Goal: Transaction & Acquisition: Download file/media

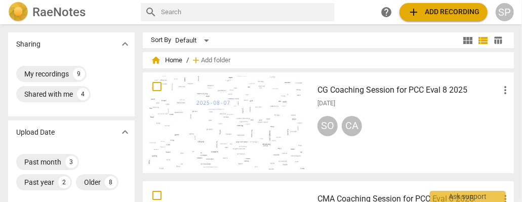
click at [379, 91] on h3 "CG Coaching Session for PCC Eval 8 2025" at bounding box center [409, 90] width 182 height 12
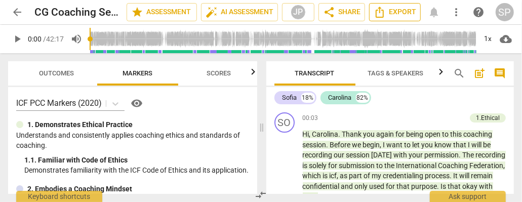
click at [387, 10] on span "Export" at bounding box center [395, 12] width 43 height 12
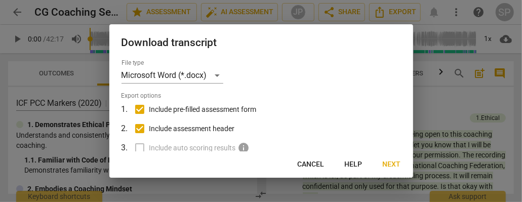
click at [389, 162] on span "Next" at bounding box center [392, 165] width 18 height 10
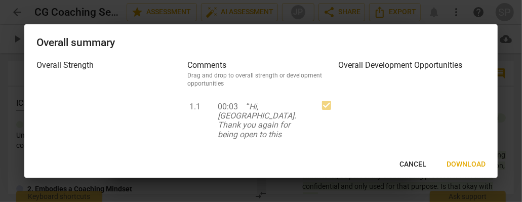
click at [468, 165] on span "Download" at bounding box center [466, 165] width 39 height 10
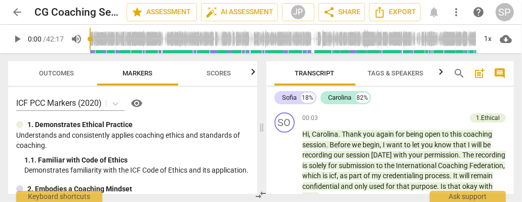
click at [21, 14] on span "arrow_back" at bounding box center [17, 12] width 12 height 12
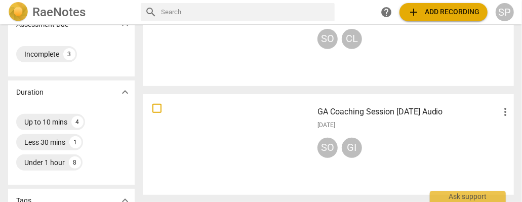
scroll to position [203, 0]
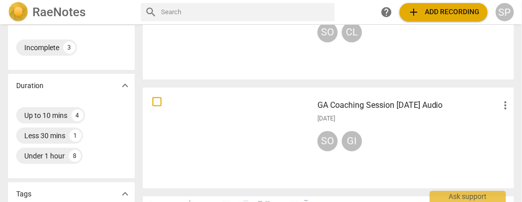
click at [361, 110] on h3 "GA Coaching Session [DATE] Audio" at bounding box center [409, 105] width 182 height 12
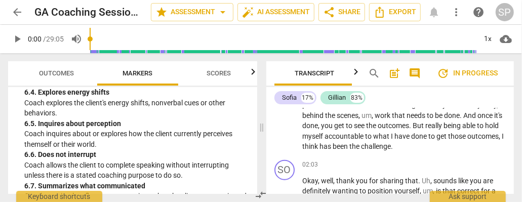
scroll to position [253, 0]
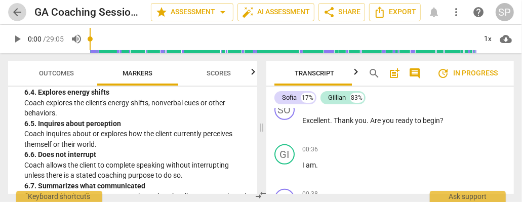
click at [12, 16] on span "arrow_back" at bounding box center [17, 12] width 12 height 12
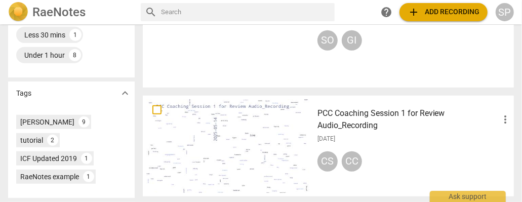
scroll to position [304, 0]
click at [357, 114] on h3 "PCC Coaching Session 1 for Review Audio_Recording" at bounding box center [409, 119] width 182 height 24
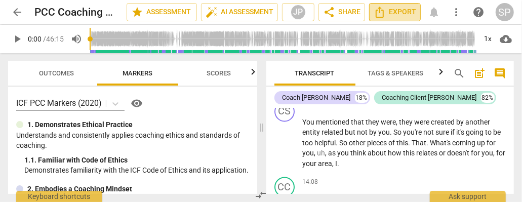
click at [391, 11] on span "Export" at bounding box center [395, 12] width 43 height 12
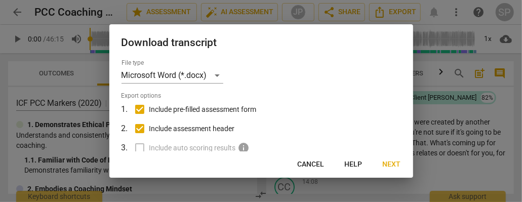
click at [389, 164] on span "Next" at bounding box center [392, 165] width 18 height 10
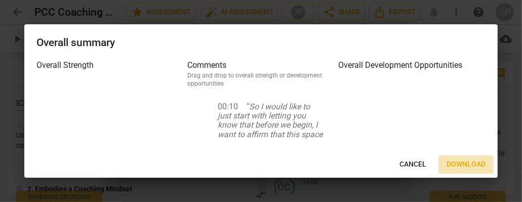
click at [461, 164] on span "Download" at bounding box center [466, 165] width 39 height 10
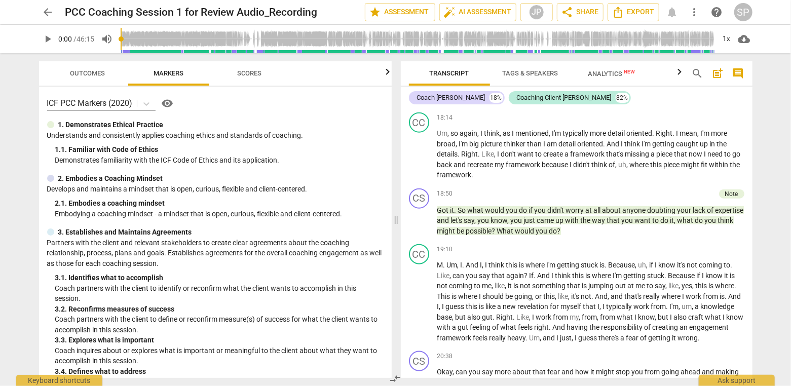
scroll to position [2006, 0]
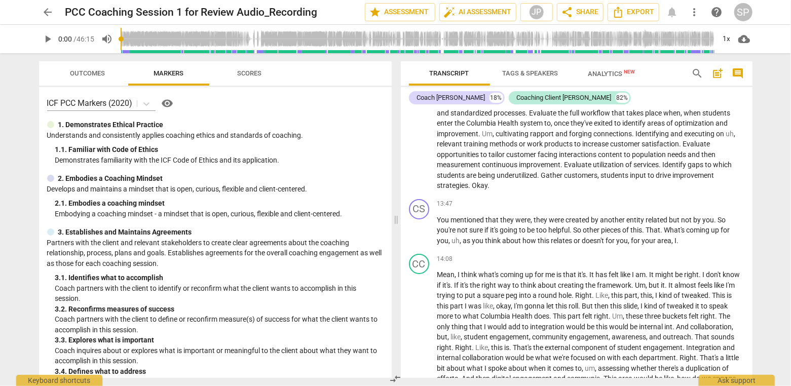
click at [49, 15] on span "arrow_back" at bounding box center [48, 12] width 12 height 12
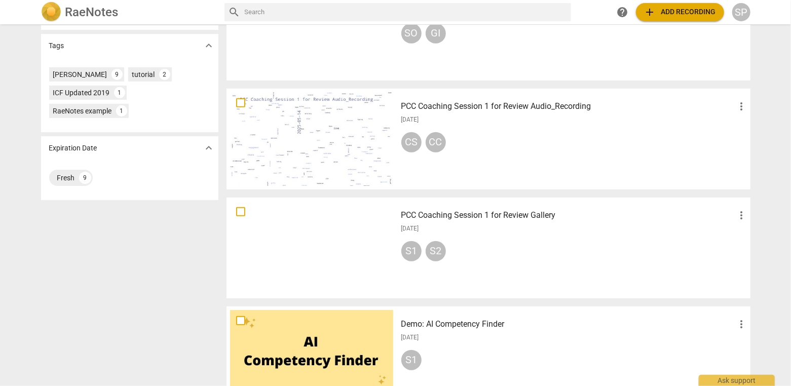
scroll to position [304, 0]
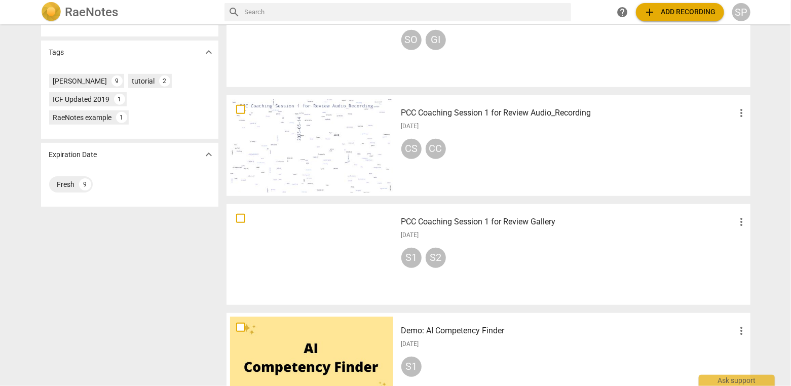
click at [507, 115] on h3 "PCC Coaching Session 1 for Review Audio_Recording" at bounding box center [568, 113] width 334 height 12
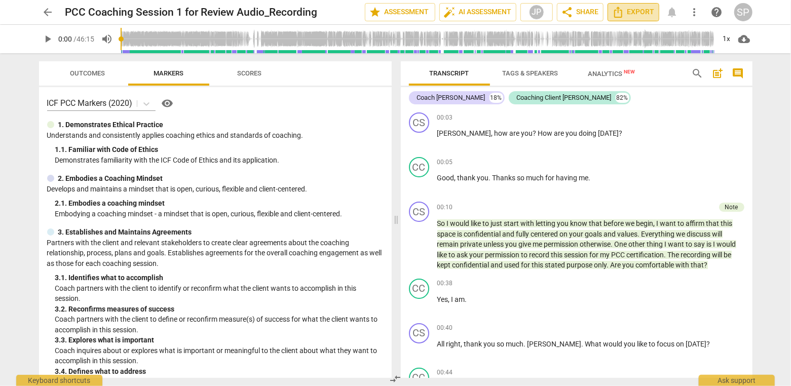
click at [522, 13] on span "Export" at bounding box center [633, 12] width 43 height 12
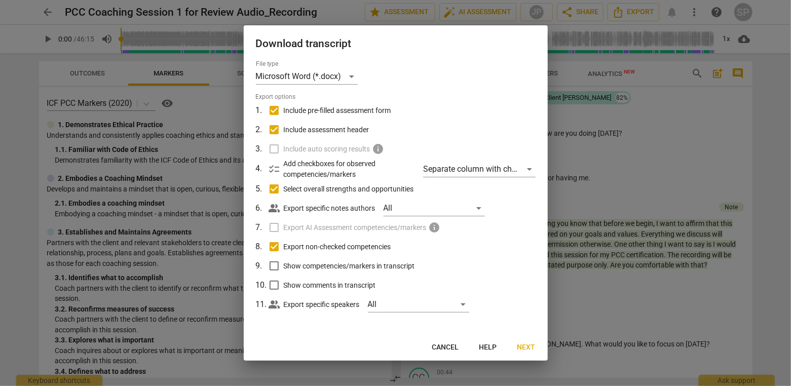
click at [522, 202] on span "Next" at bounding box center [526, 348] width 18 height 10
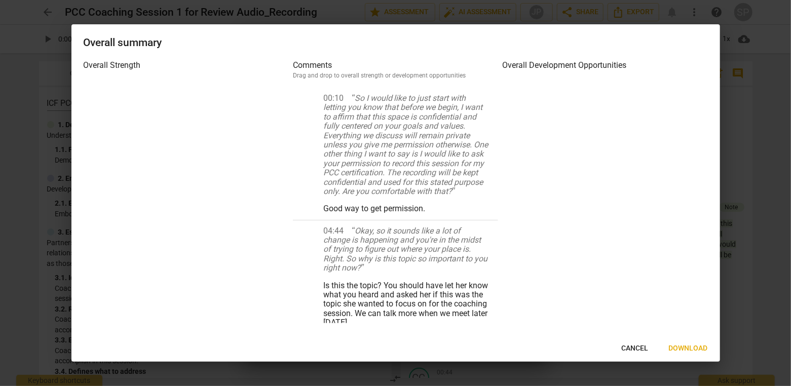
click at [522, 202] on span "Download" at bounding box center [688, 349] width 39 height 10
